Goal: Information Seeking & Learning: Learn about a topic

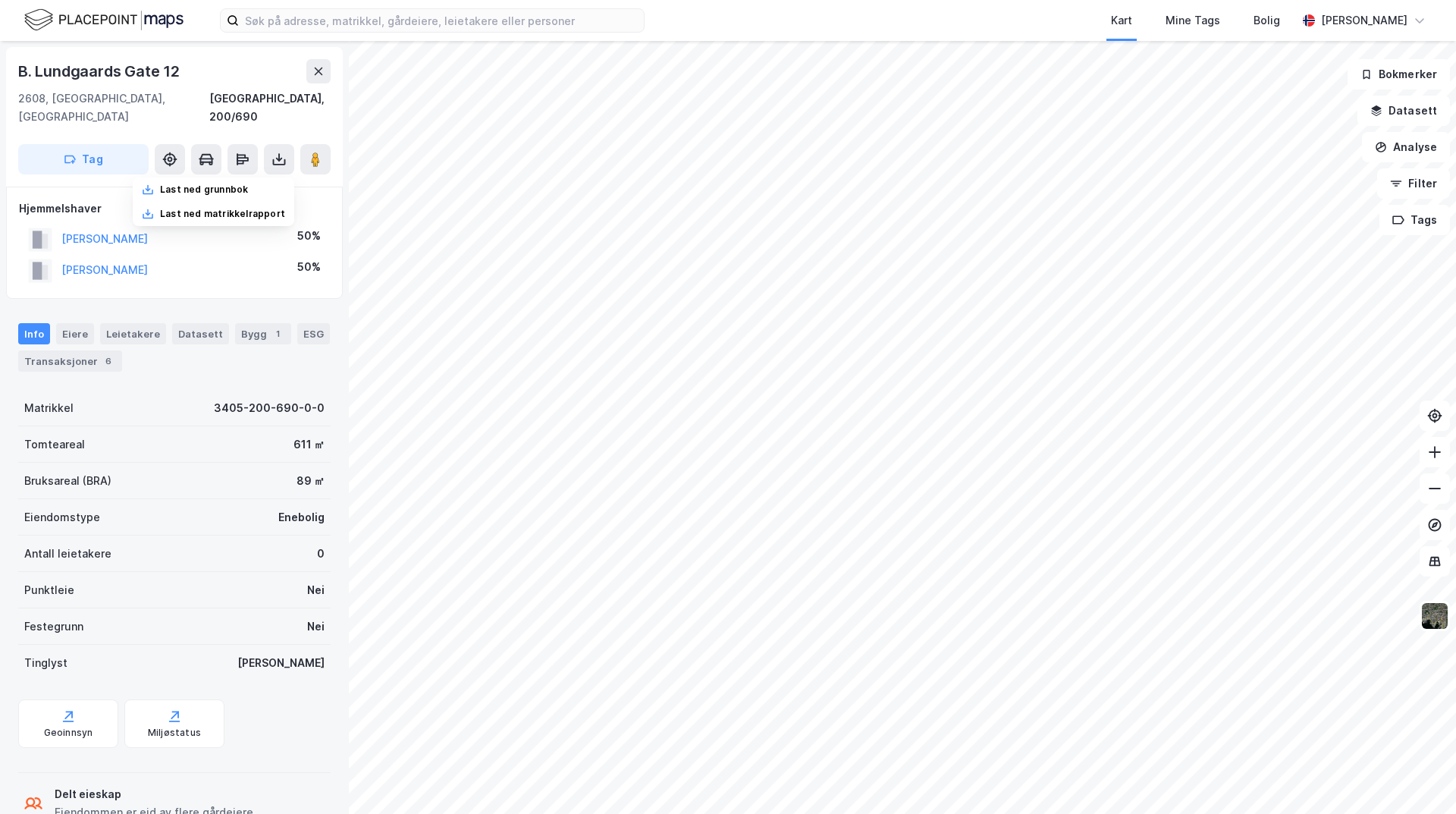
scroll to position [2, 0]
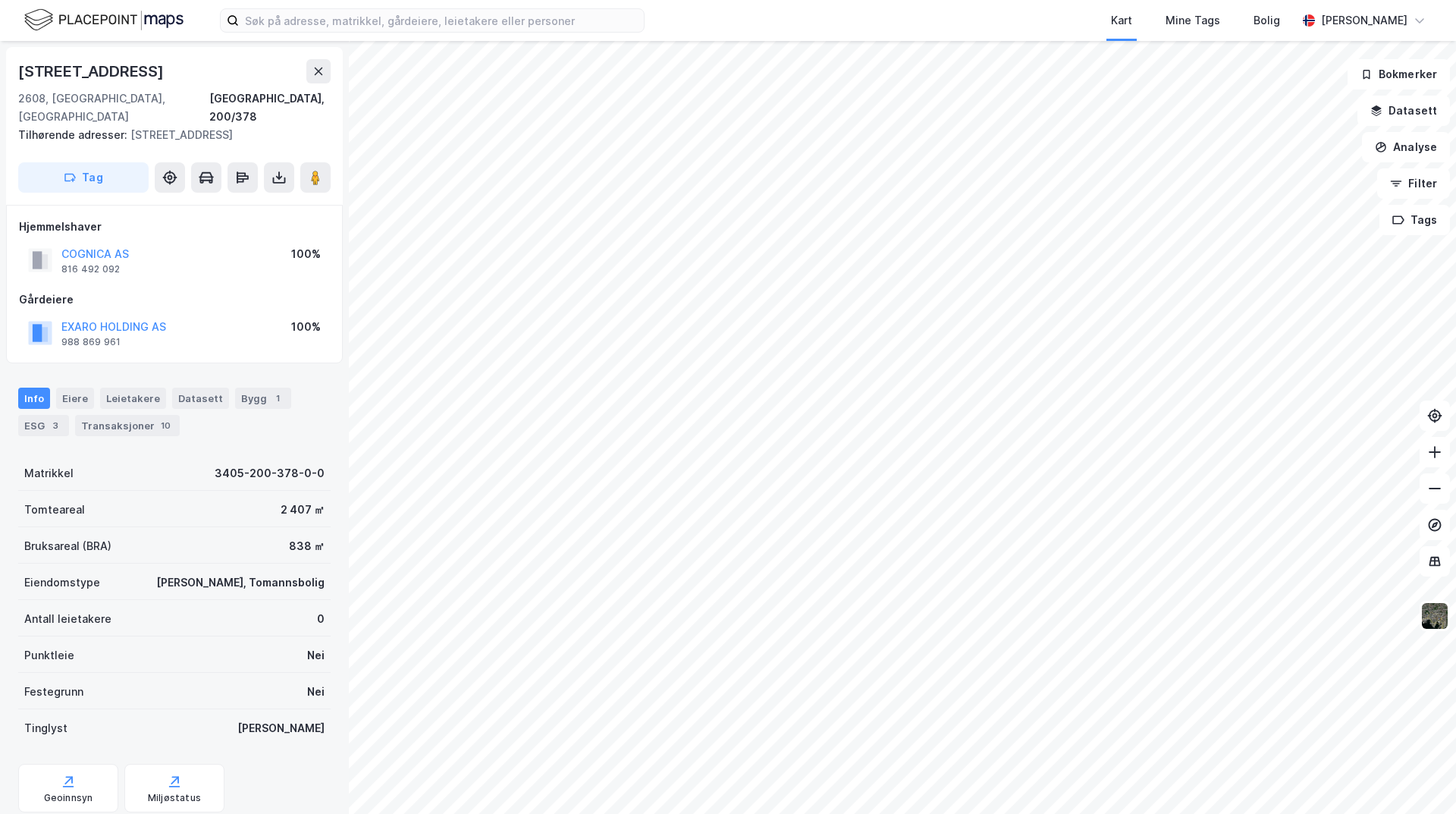
scroll to position [2, 0]
click at [107, 413] on div "Transaksjoner 10" at bounding box center [127, 424] width 105 height 21
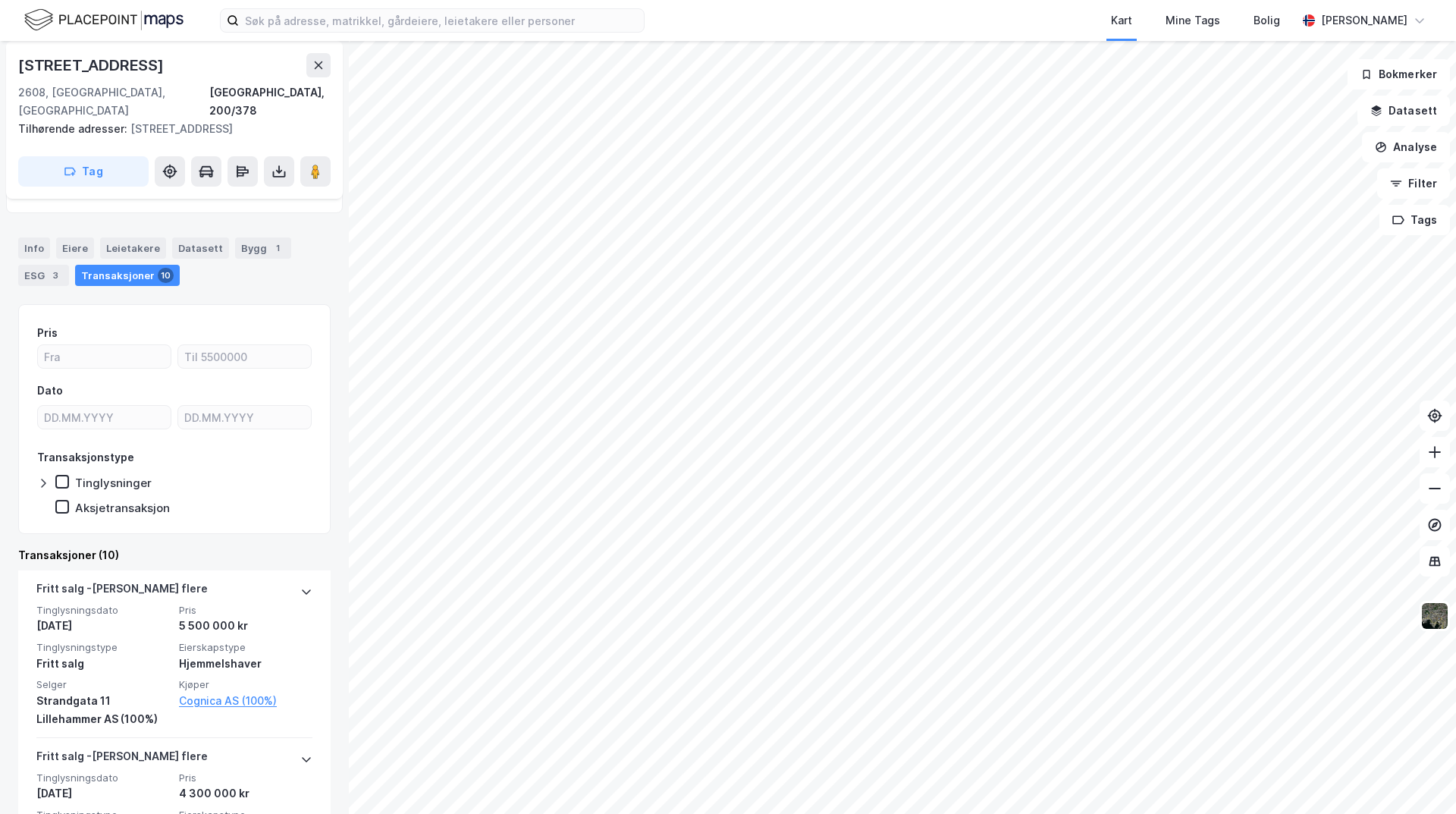
scroll to position [151, 0]
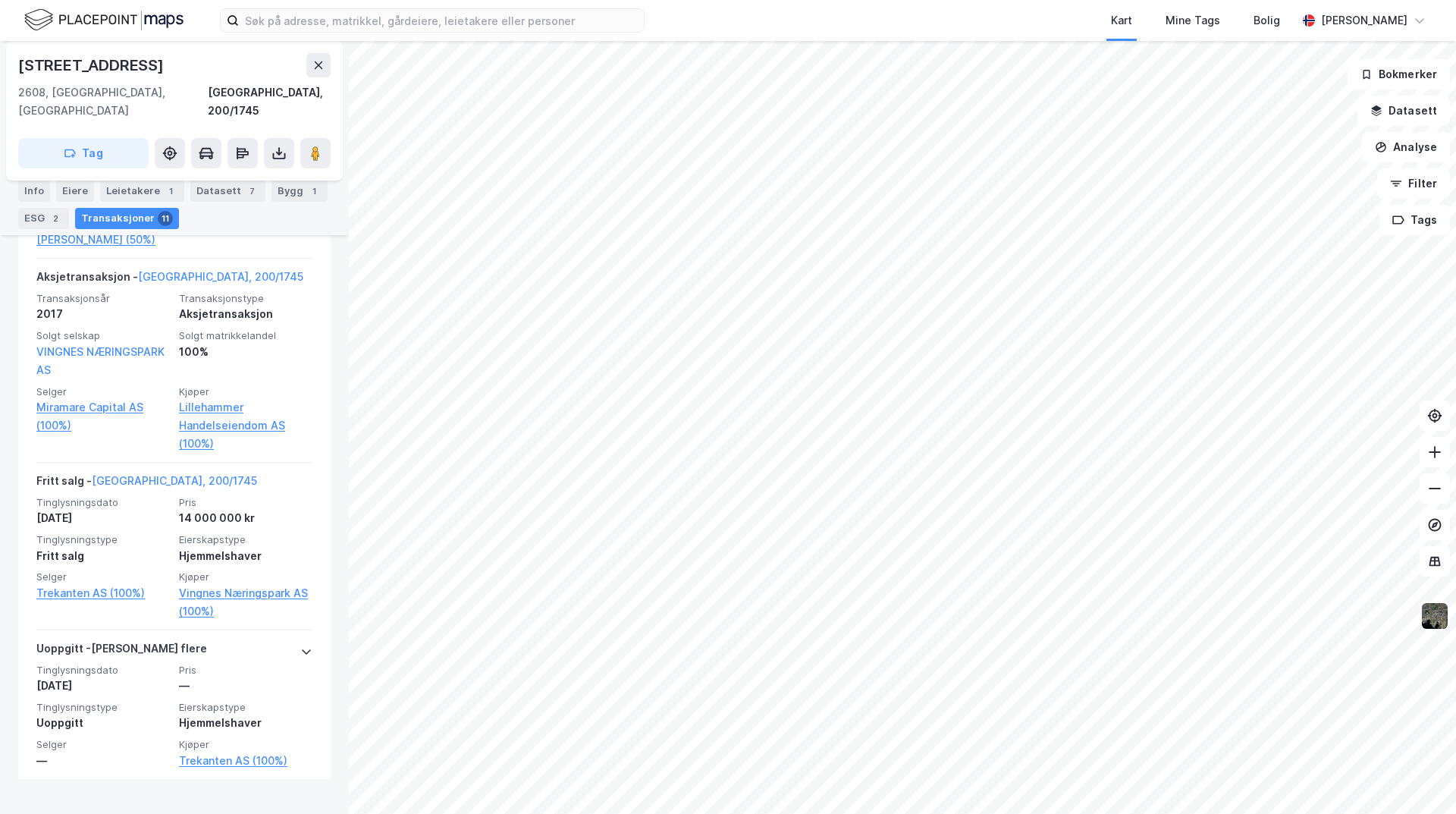
scroll to position [2333, 0]
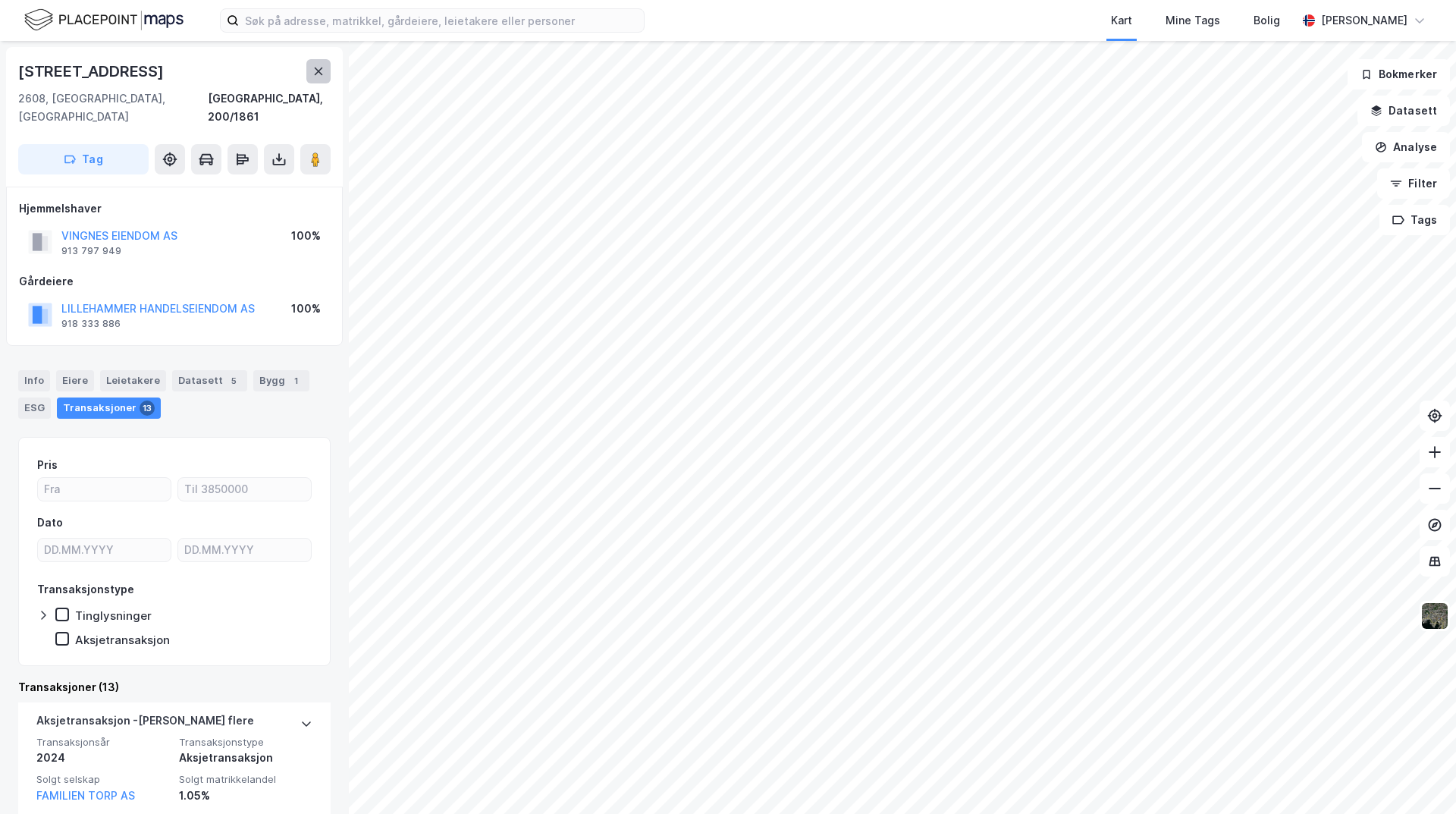
click at [320, 71] on icon at bounding box center [319, 71] width 8 height 7
